Goal: Information Seeking & Learning: Find specific fact

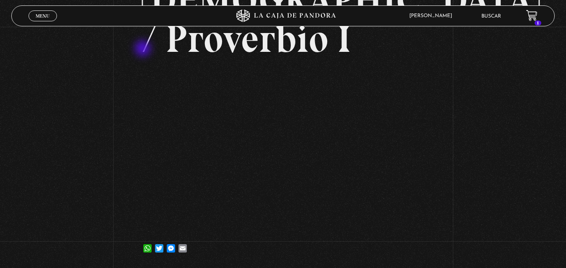
scroll to position [126, 0]
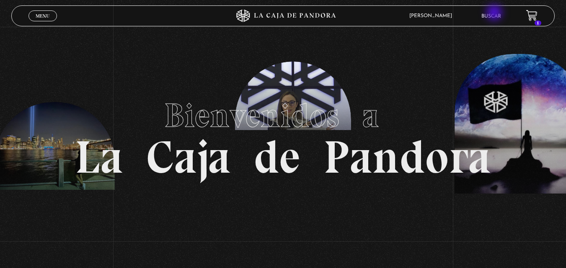
click at [495, 14] on link "Buscar" at bounding box center [491, 16] width 20 height 5
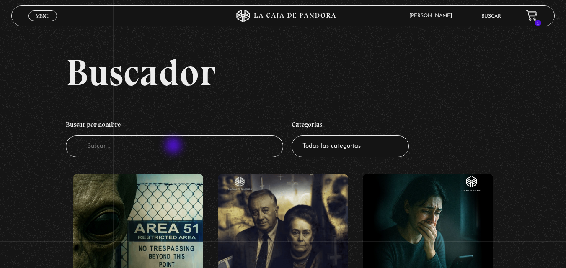
click at [174, 147] on input "Buscador" at bounding box center [174, 147] width 217 height 22
type input "MATRIMONIO"
